Goal: Transaction & Acquisition: Obtain resource

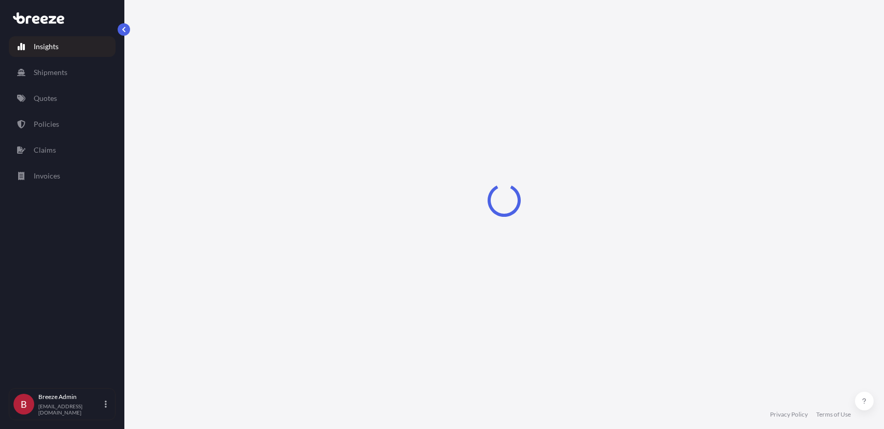
select select "2025"
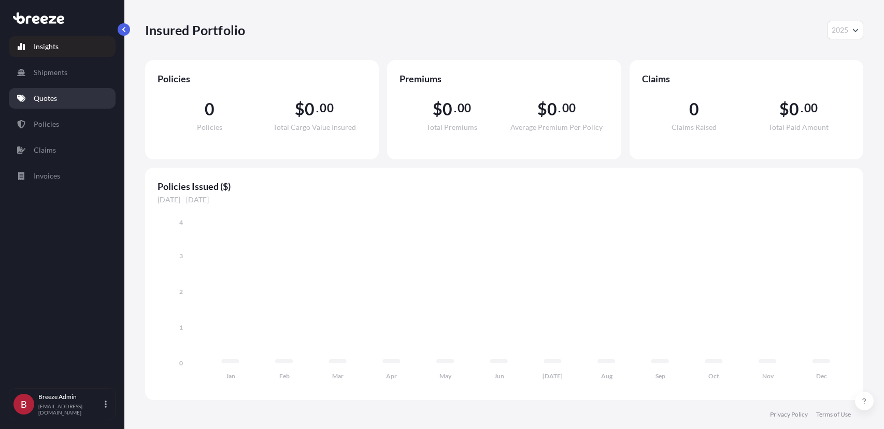
click at [51, 103] on p "Quotes" at bounding box center [45, 98] width 23 height 10
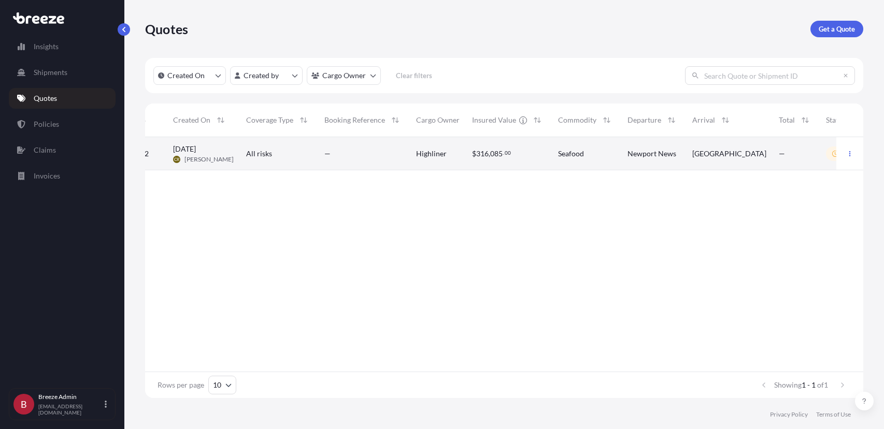
scroll to position [0, 39]
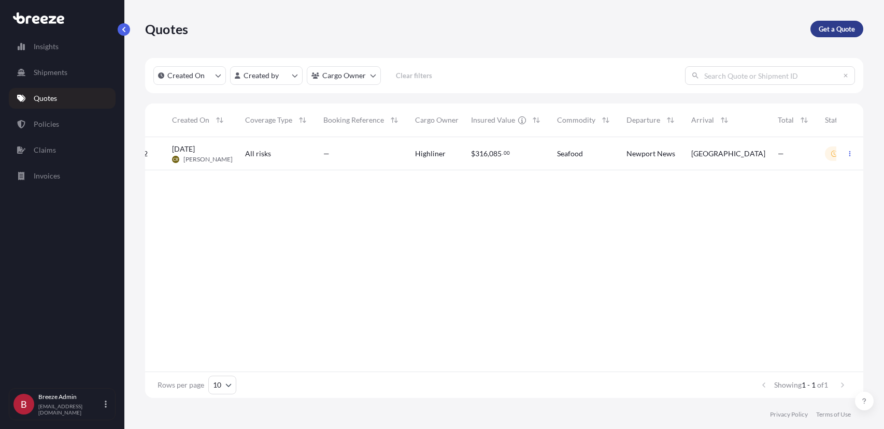
click at [822, 29] on p "Get a Quote" at bounding box center [837, 29] width 36 height 10
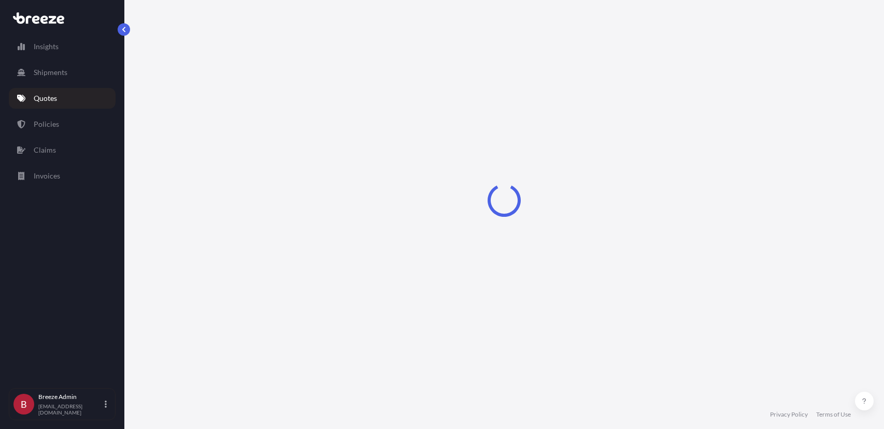
select select "Sea"
select select "1"
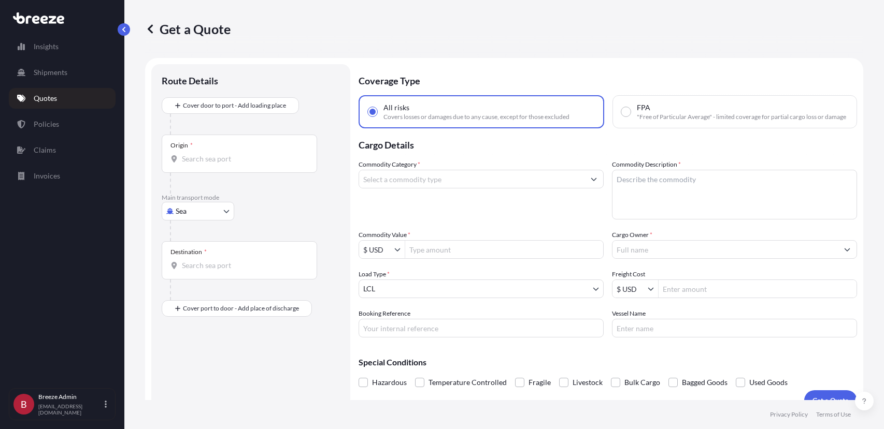
scroll to position [17, 0]
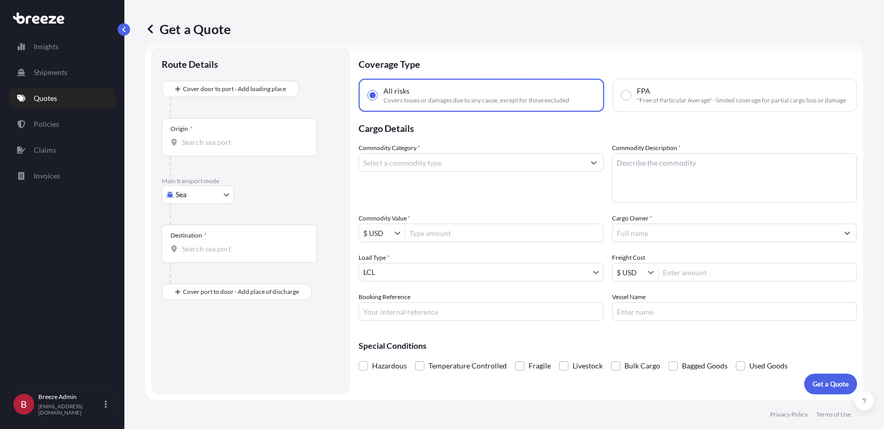
click at [519, 171] on input "Commodity Category *" at bounding box center [471, 162] width 225 height 19
click at [122, 25] on button "button" at bounding box center [124, 29] width 12 height 12
click at [152, 25] on icon at bounding box center [150, 29] width 10 height 10
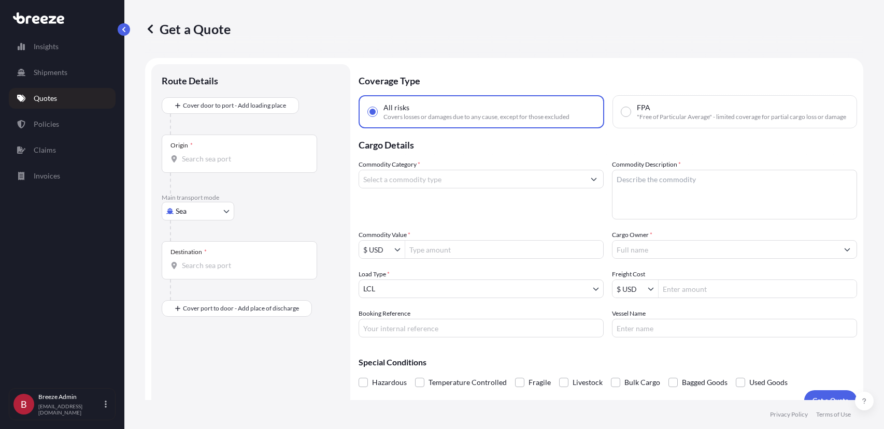
select select "10"
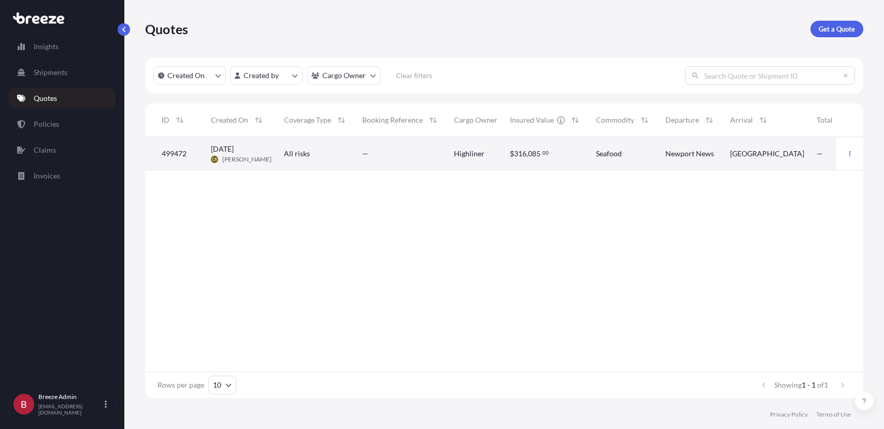
click at [258, 151] on div "[DATE] CR [PERSON_NAME]" at bounding box center [241, 154] width 61 height 20
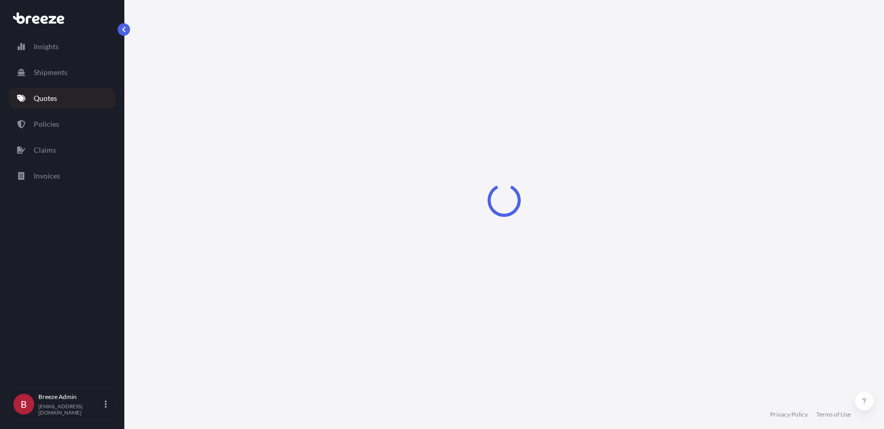
select select "Road"
select select "2"
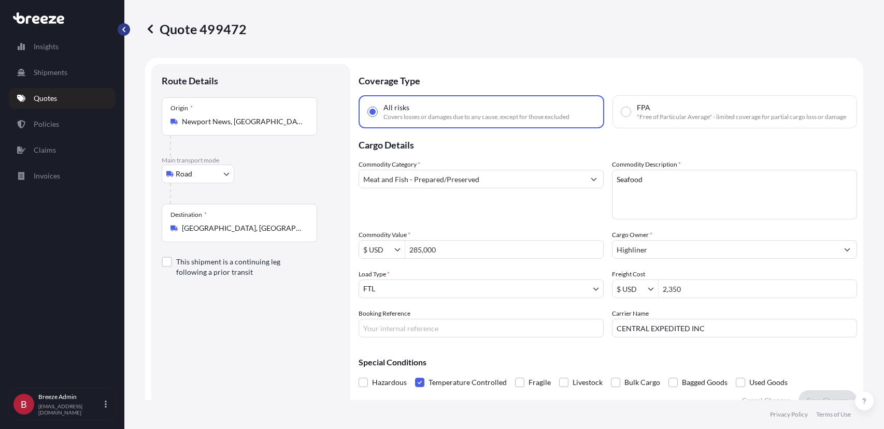
click at [125, 37] on div "Insights Shipments Quotes Policies Claims Invoices B Breeze Admin [EMAIL_ADDRES…" at bounding box center [442, 214] width 884 height 429
click at [213, 29] on p "Quote 499472" at bounding box center [196, 29] width 102 height 17
copy p "499472"
click at [104, 406] on div "Breeze Admin [EMAIL_ADDRESS][DOMAIN_NAME]" at bounding box center [74, 404] width 73 height 23
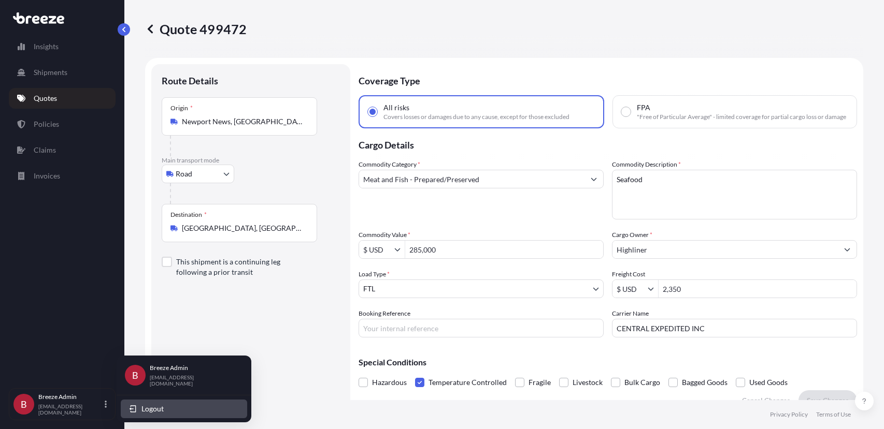
click at [141, 410] on span "Logout" at bounding box center [152, 409] width 22 height 10
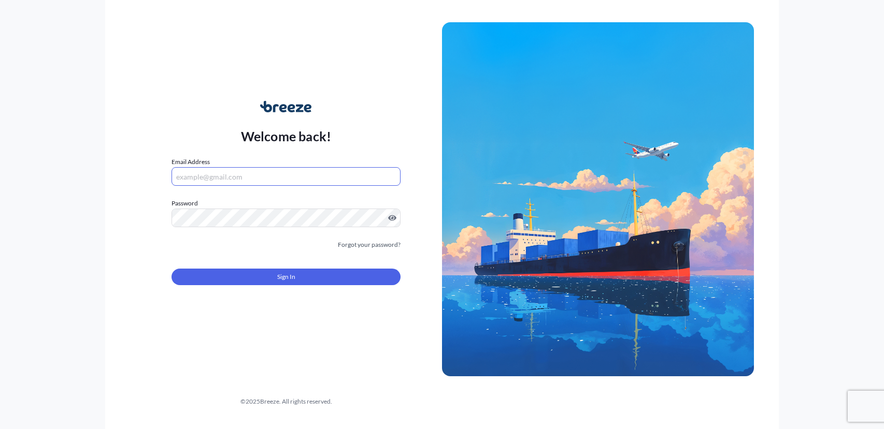
click at [226, 178] on input "Email Address" at bounding box center [285, 176] width 229 height 19
type input "ç"
type input "√"
paste input "[EMAIL_ADDRESS][DOMAIN_NAME]"
type input "[EMAIL_ADDRESS][DOMAIN_NAME]"
